Goal: Information Seeking & Learning: Learn about a topic

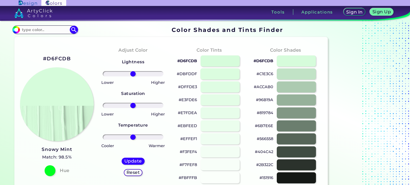
click at [218, 74] on div at bounding box center [220, 73] width 40 height 11
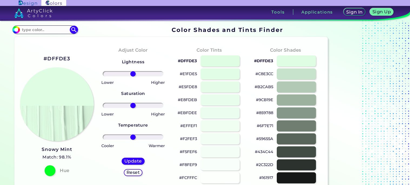
click at [217, 108] on div at bounding box center [220, 112] width 40 height 11
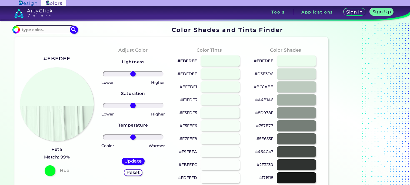
click at [217, 108] on div at bounding box center [220, 112] width 40 height 11
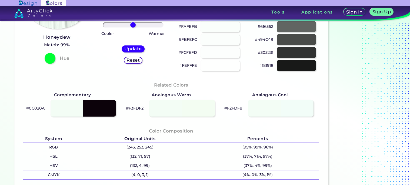
scroll to position [117, 0]
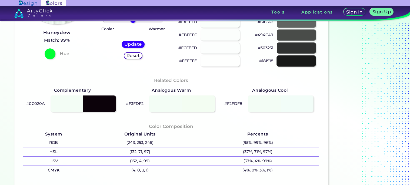
click at [295, 65] on div at bounding box center [297, 60] width 40 height 11
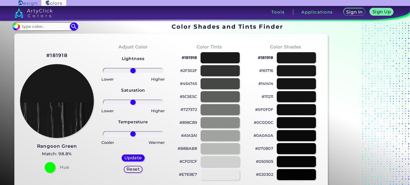
scroll to position [4, 0]
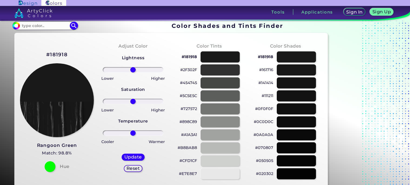
click at [239, 116] on div "#898C89" at bounding box center [210, 121] width 68 height 13
click at [236, 172] on div at bounding box center [220, 173] width 40 height 11
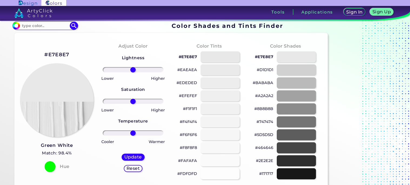
click at [236, 171] on div at bounding box center [220, 173] width 40 height 11
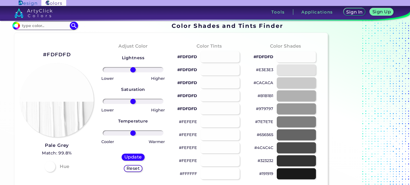
click at [221, 54] on div at bounding box center [220, 56] width 40 height 11
click at [224, 68] on div at bounding box center [220, 69] width 40 height 11
type input "#fdfdfd"
click at [60, 27] on input at bounding box center [45, 25] width 50 height 7
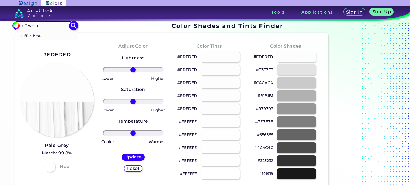
type input "off white"
click at [18, 26] on input "#000000" at bounding box center [15, 25] width 7 height 7
click at [92, 41] on div "#FDFDFD Pale Grey Match: 99.8% Hue" at bounding box center [57, 110] width 76 height 147
click at [53, 35] on li "Off White ◉" at bounding box center [47, 35] width 61 height 10
type input "#ffffe4"
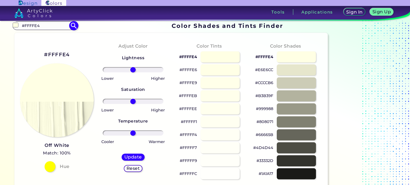
click at [50, 24] on input "#FFFFE4" at bounding box center [45, 25] width 50 height 7
type input "#"
type input "off"
click at [58, 35] on li "Off Green ◉" at bounding box center [47, 35] width 61 height 10
type input "#e6f8f3"
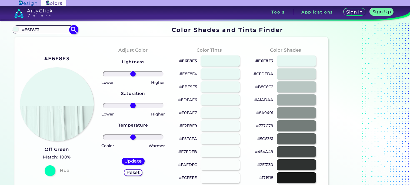
click at [54, 29] on input "#E6F8F3" at bounding box center [45, 29] width 50 height 7
type input "#"
type input "very light green"
click at [51, 38] on p "Very Light Green ◉" at bounding box center [40, 39] width 39 height 10
type input "#d1ffbd"
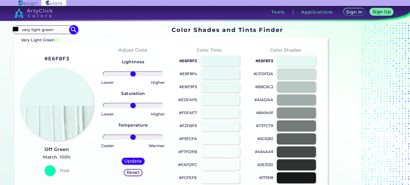
type input "#D1FFBD"
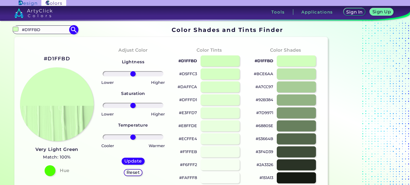
click at [38, 30] on input "#D1FFBD" at bounding box center [45, 29] width 50 height 7
click at [43, 31] on input "#D1FFBD" at bounding box center [45, 29] width 50 height 7
click at [212, 127] on div at bounding box center [220, 125] width 40 height 11
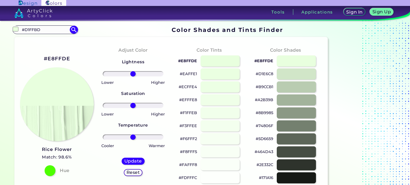
click at [221, 143] on div at bounding box center [220, 138] width 40 height 11
type input "#f6fff2"
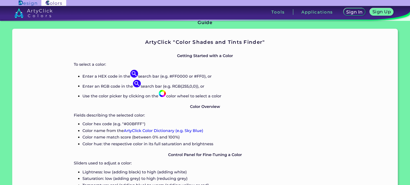
scroll to position [520, 0]
